Goal: Task Accomplishment & Management: Use online tool/utility

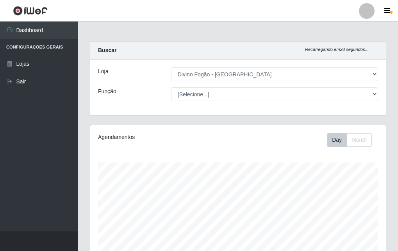
select select "499"
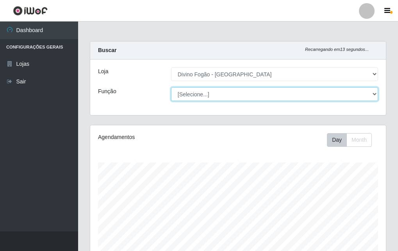
click at [220, 92] on select "[Selecione...] ASG ASG + ASG ++ Auxiliar de Cozinha Auxiliar de Cozinha + Auxil…" at bounding box center [274, 94] width 207 height 14
click at [171, 87] on select "[Selecione...] ASG ASG + ASG ++ Auxiliar de Cozinha Auxiliar de Cozinha + Auxil…" at bounding box center [274, 94] width 207 height 14
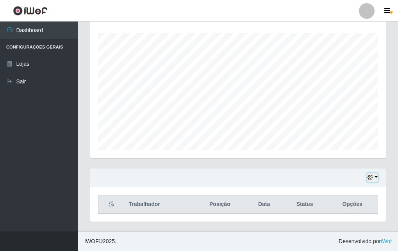
click at [372, 177] on icon "button" at bounding box center [370, 176] width 5 height 5
click at [282, 162] on div "Agendamentos Day Month 17/08 Agendamentos 24" at bounding box center [238, 81] width 309 height 172
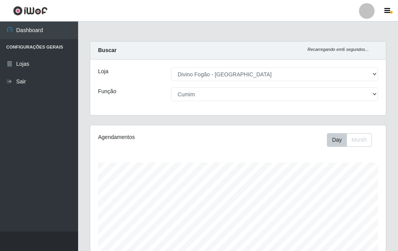
drag, startPoint x: 238, startPoint y: 86, endPoint x: 239, endPoint y: 94, distance: 8.3
click at [238, 86] on div "Loja [Selecione...] Divino Fogão - Campina Grande Função [Selecione...] ASG ASG…" at bounding box center [238, 87] width 296 height 56
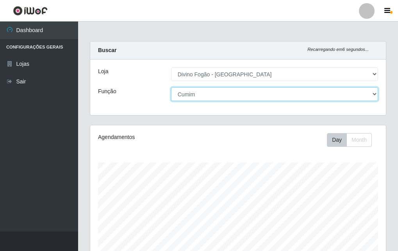
click at [239, 94] on select "[Selecione...] ASG ASG + ASG ++ Auxiliar de Cozinha Auxiliar de Cozinha + Auxil…" at bounding box center [274, 94] width 207 height 14
select select "91"
click at [171, 87] on select "[Selecione...] ASG ASG + ASG ++ Auxiliar de Cozinha Auxiliar de Cozinha + Auxil…" at bounding box center [274, 94] width 207 height 14
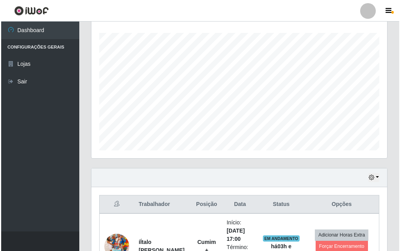
scroll to position [195, 0]
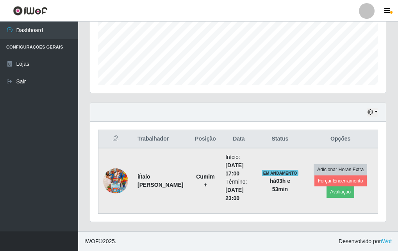
click at [118, 178] on img at bounding box center [115, 180] width 25 height 45
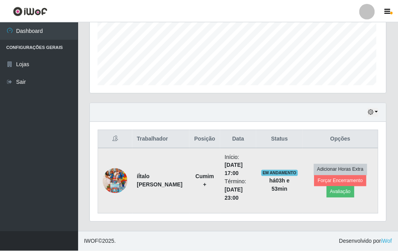
scroll to position [162, 292]
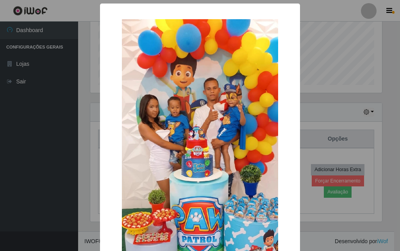
click at [130, 140] on img at bounding box center [200, 158] width 156 height 278
click at [86, 145] on div "× OK Cancel" at bounding box center [200, 125] width 400 height 251
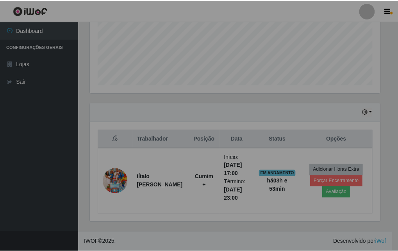
scroll to position [162, 296]
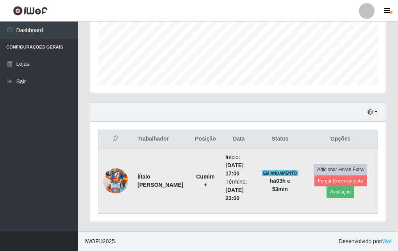
click at [117, 187] on img at bounding box center [115, 180] width 25 height 45
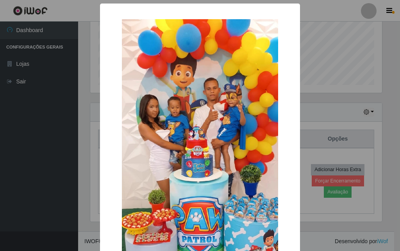
click at [94, 123] on div "× OK Cancel" at bounding box center [200, 125] width 400 height 251
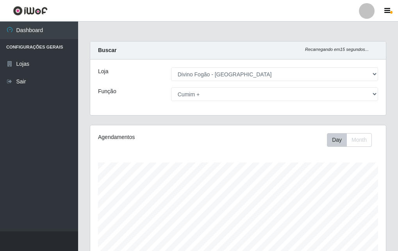
scroll to position [156, 0]
